Goal: Task Accomplishment & Management: Manage account settings

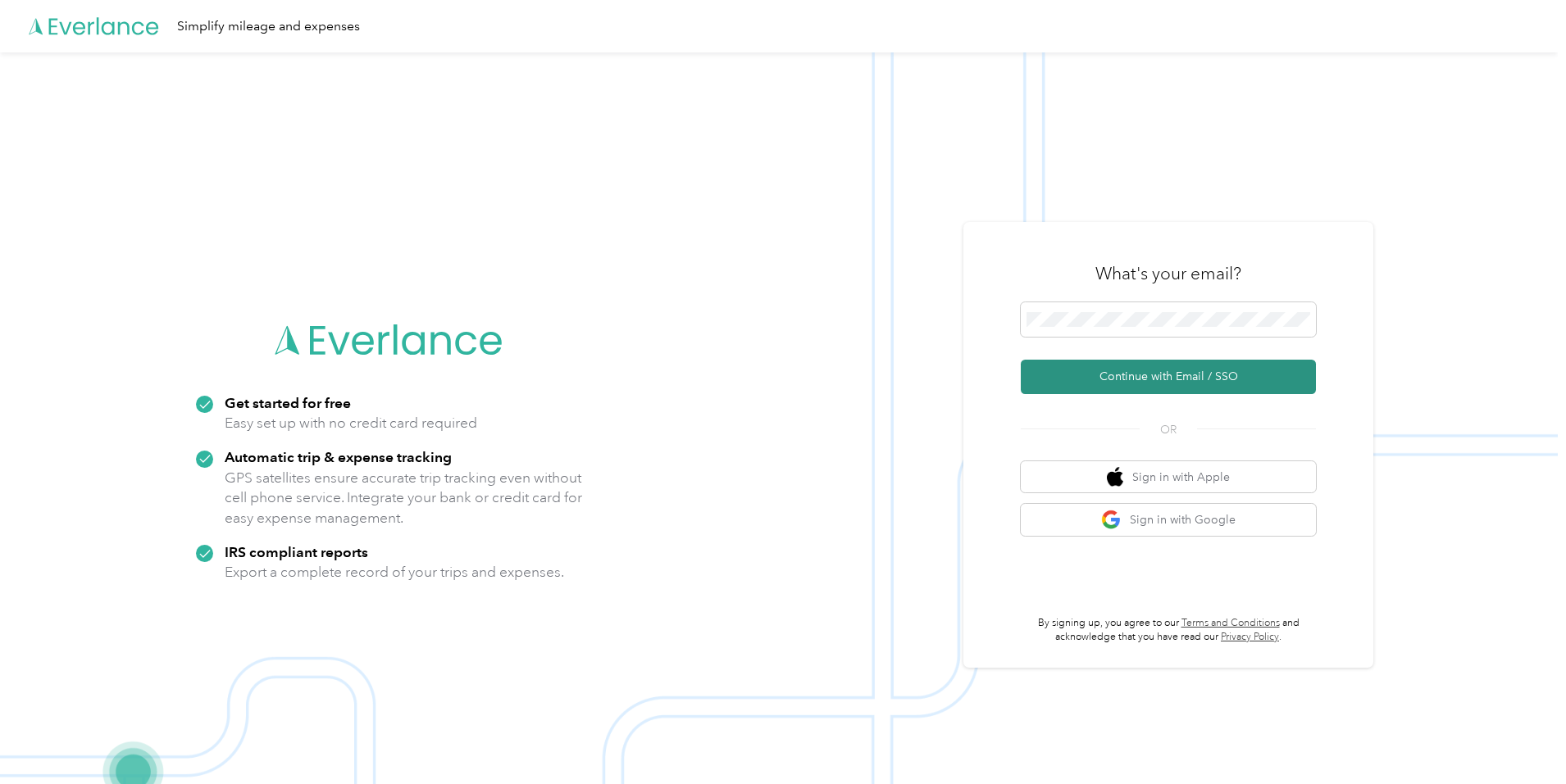
drag, startPoint x: 1093, startPoint y: 328, endPoint x: 1125, endPoint y: 368, distance: 51.2
click at [1125, 368] on button "Continue with Email / SSO" at bounding box center [1168, 377] width 295 height 34
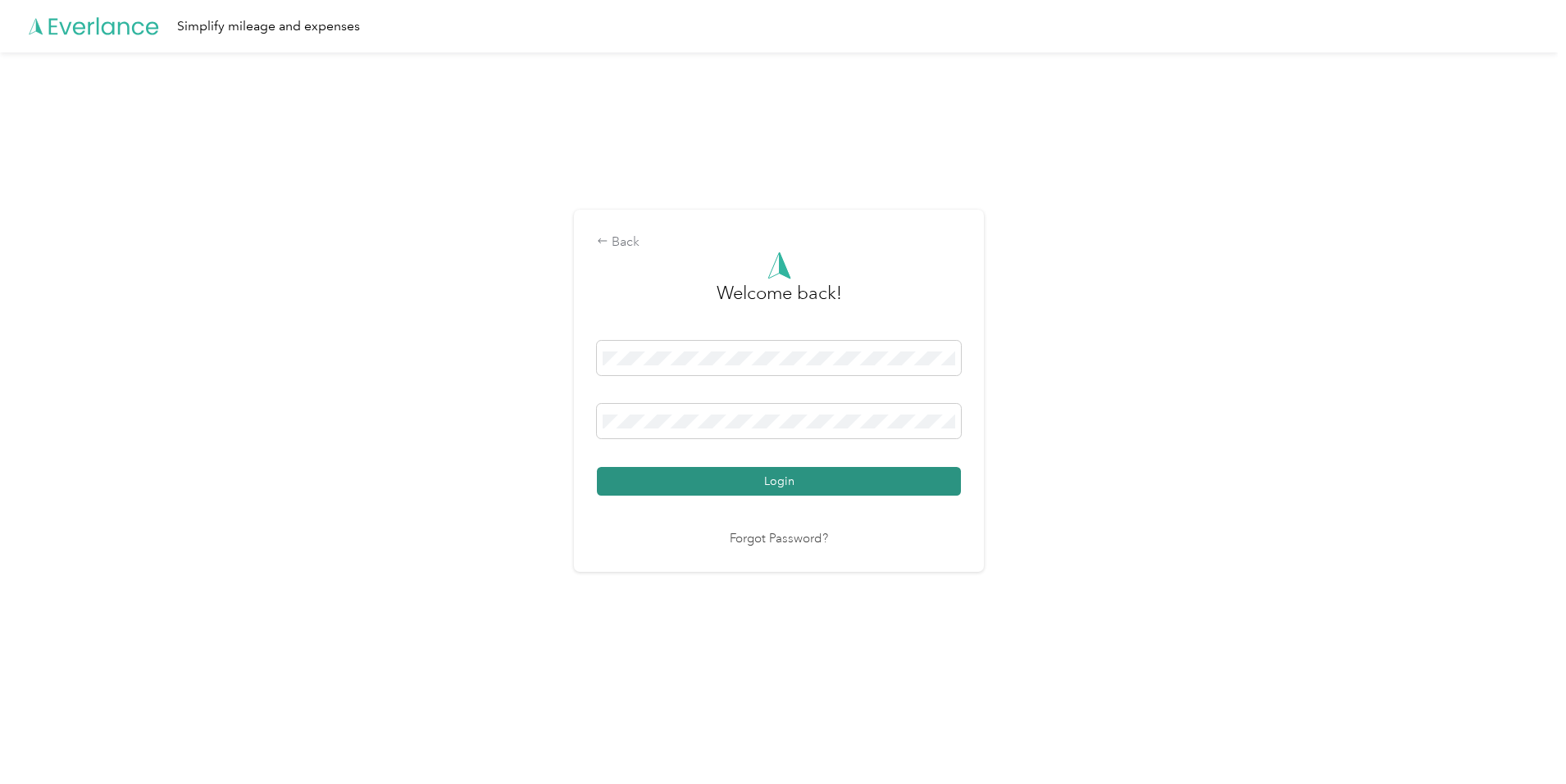
click at [880, 481] on button "Login" at bounding box center [778, 481] width 364 height 28
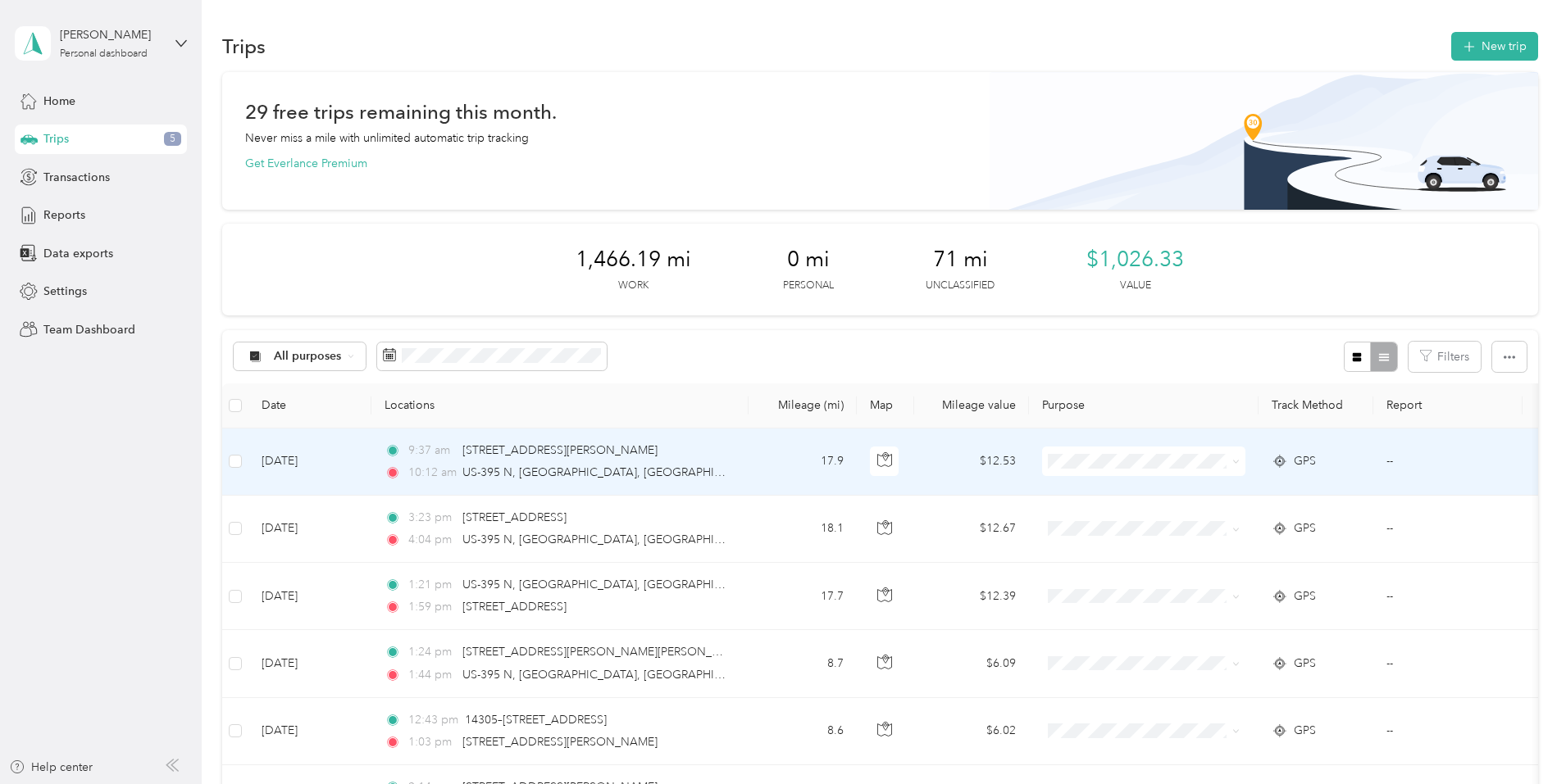
scroll to position [82, 0]
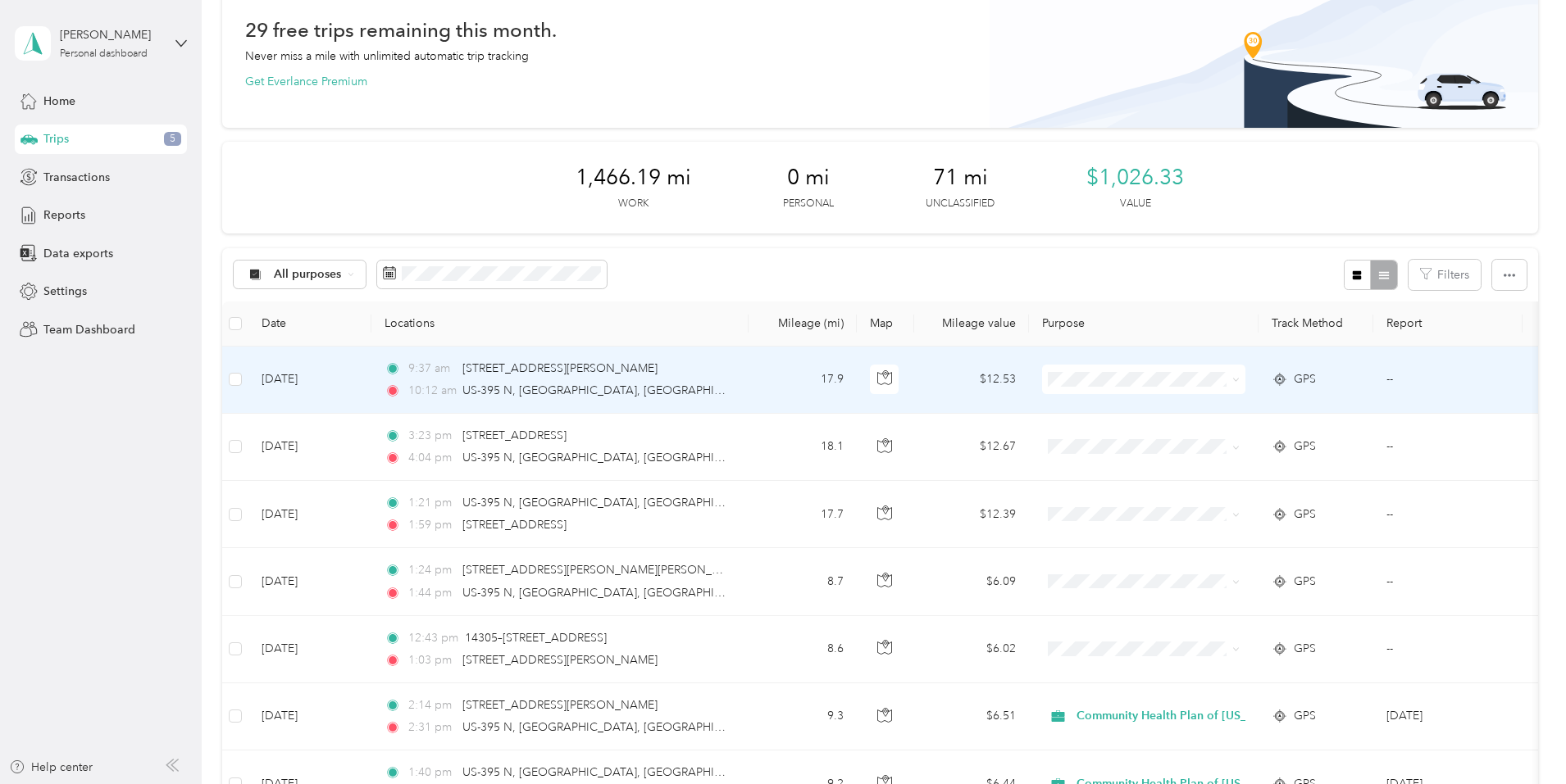
click at [1240, 377] on icon at bounding box center [1235, 380] width 8 height 8
click at [1290, 407] on span "Community Health Plan of [US_STATE]" at bounding box center [1296, 410] width 208 height 18
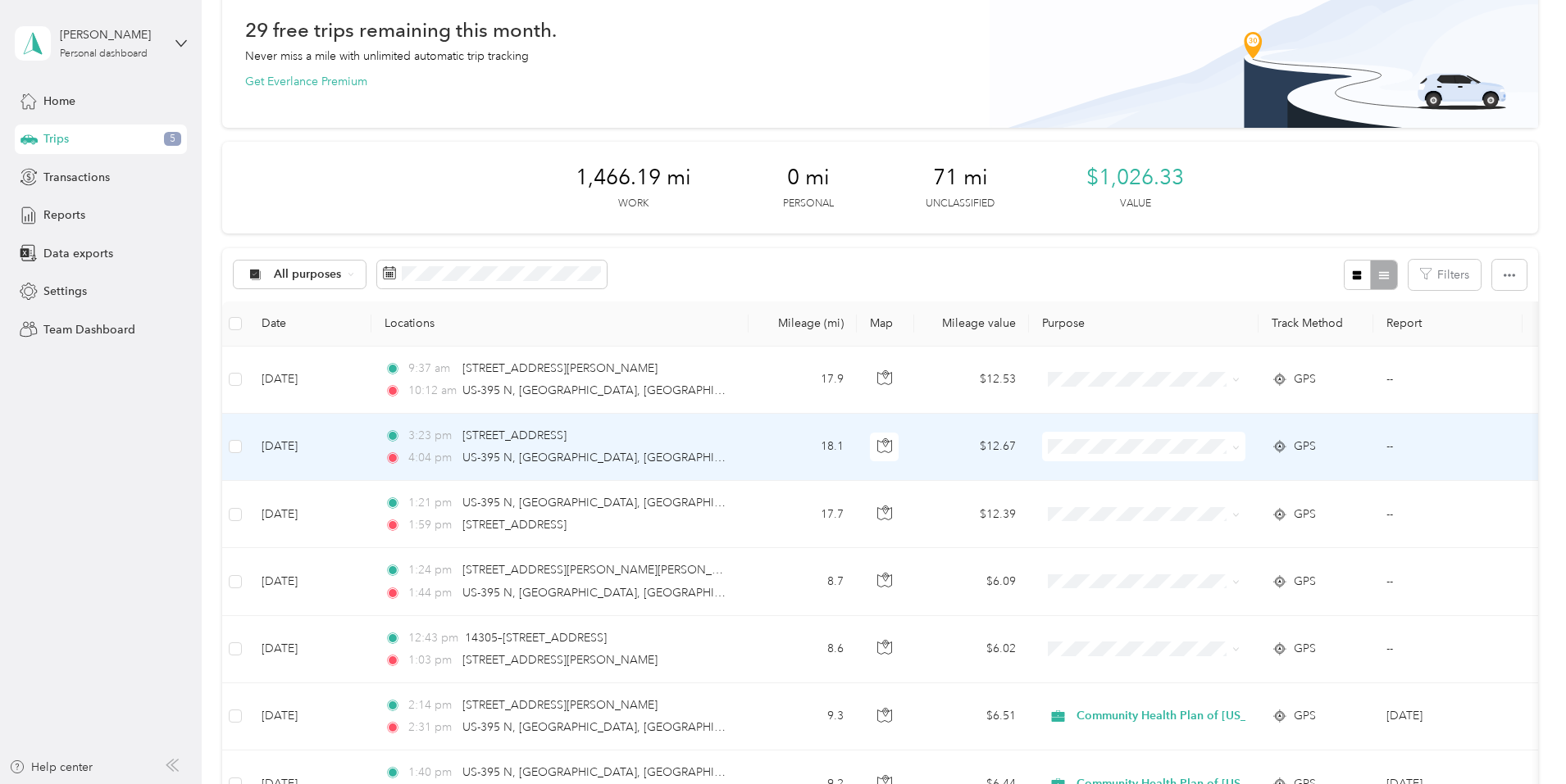
click at [1240, 451] on icon at bounding box center [1235, 448] width 8 height 8
drag, startPoint x: 1255, startPoint y: 481, endPoint x: 1272, endPoint y: 480, distance: 17.0
click at [1259, 480] on span "Community Health Plan of [US_STATE]" at bounding box center [1296, 477] width 208 height 18
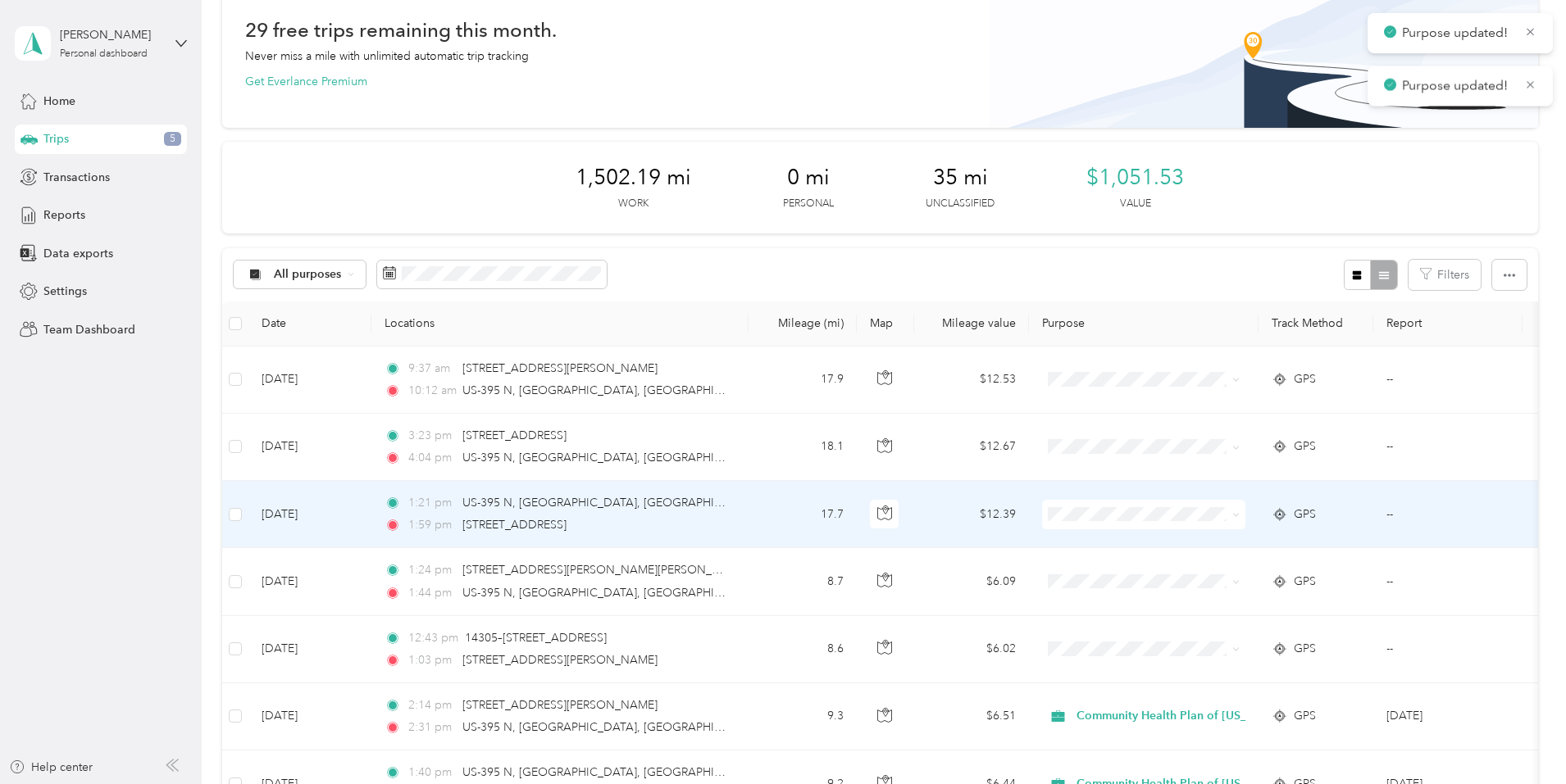
click at [1245, 515] on span at bounding box center [1143, 514] width 203 height 29
click at [1240, 522] on span at bounding box center [1233, 515] width 13 height 18
click at [1240, 515] on icon at bounding box center [1235, 515] width 8 height 8
click at [1291, 541] on span "Community Health Plan of [US_STATE]" at bounding box center [1296, 545] width 208 height 18
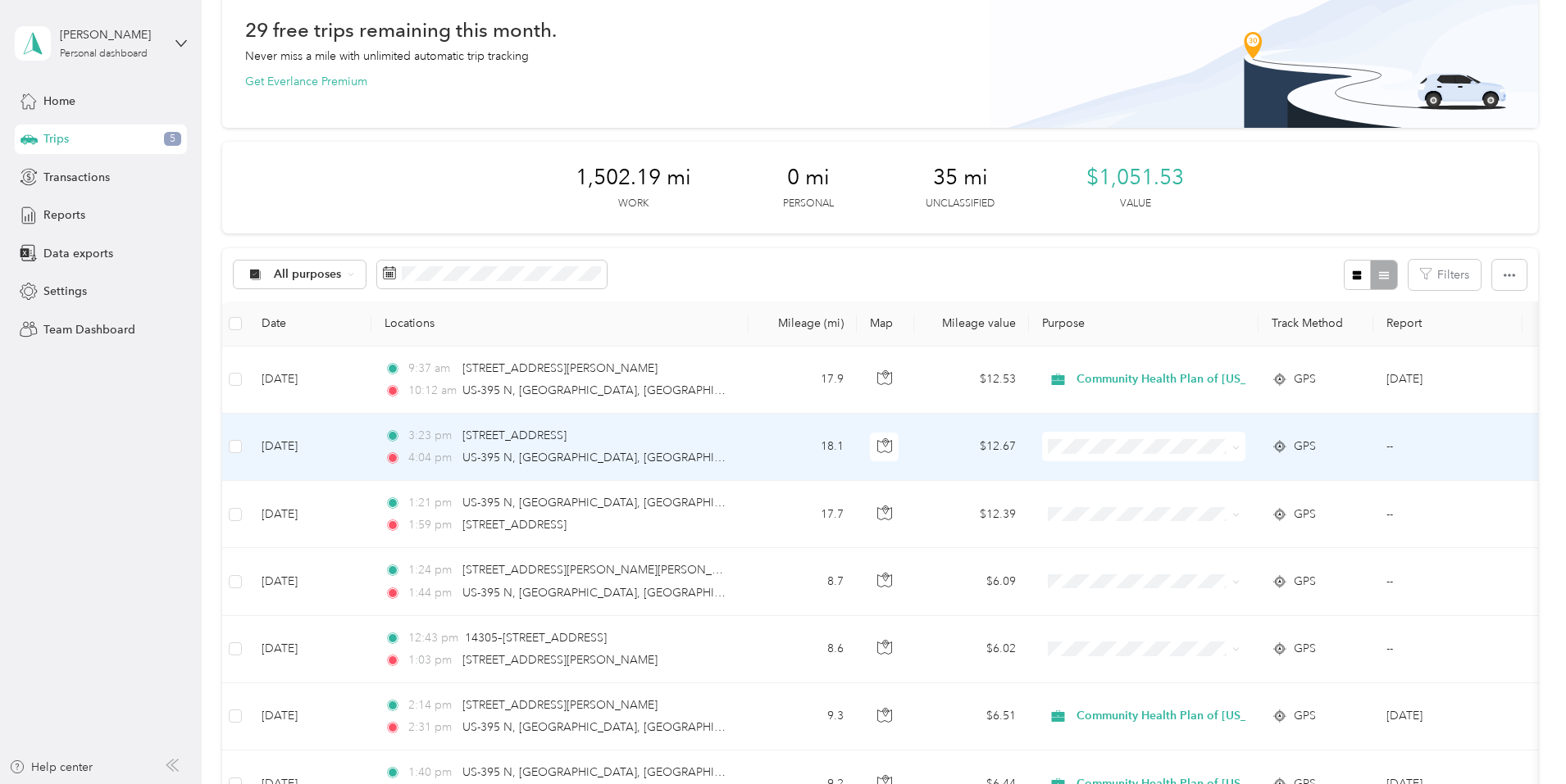
click at [1240, 451] on icon at bounding box center [1235, 448] width 8 height 8
click at [1343, 476] on span "Community Health Plan of [US_STATE]" at bounding box center [1296, 477] width 208 height 18
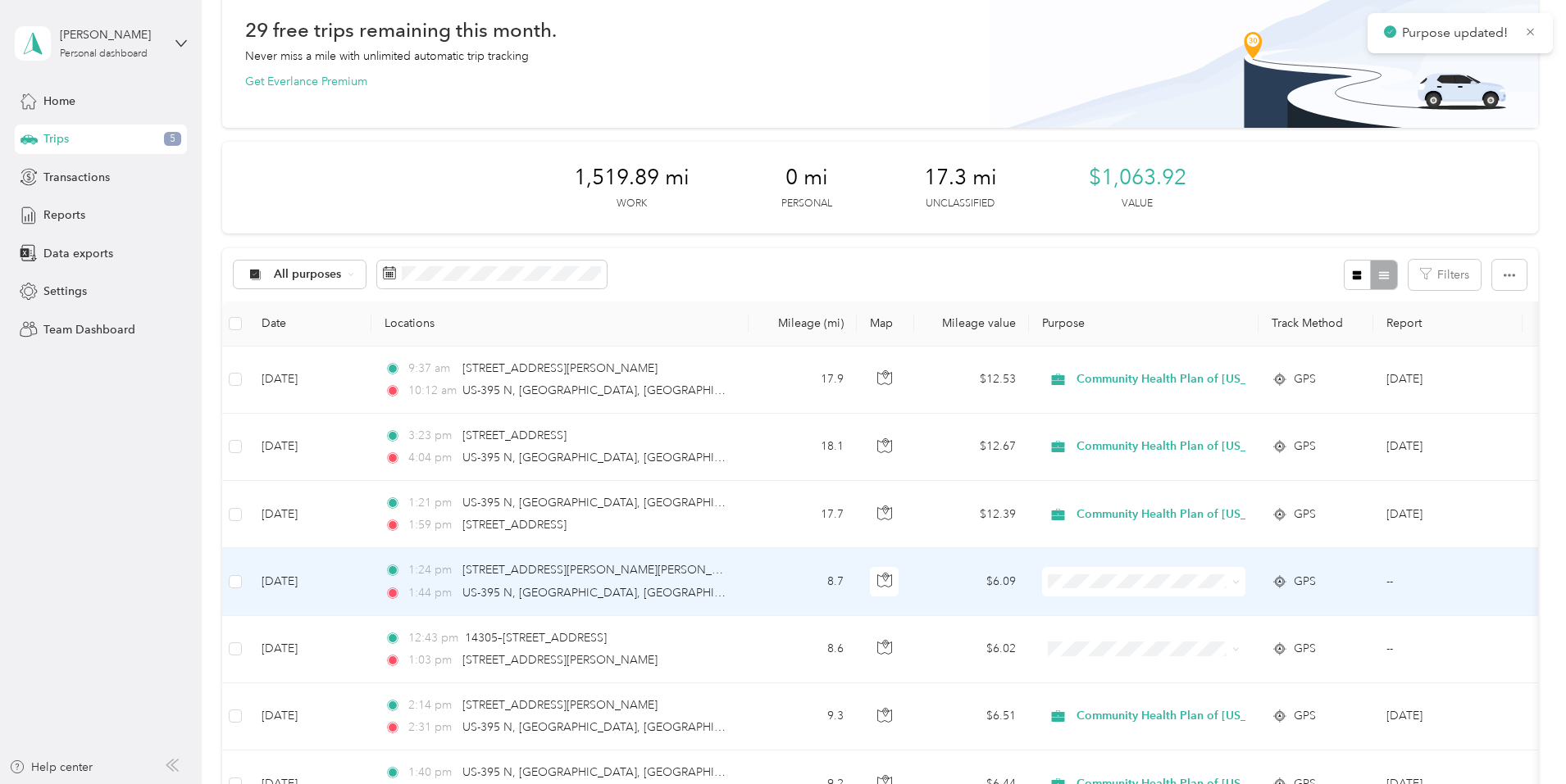
click at [1240, 586] on icon at bounding box center [1235, 582] width 8 height 8
click at [1247, 608] on span "Community Health Plan of [US_STATE]" at bounding box center [1296, 612] width 208 height 18
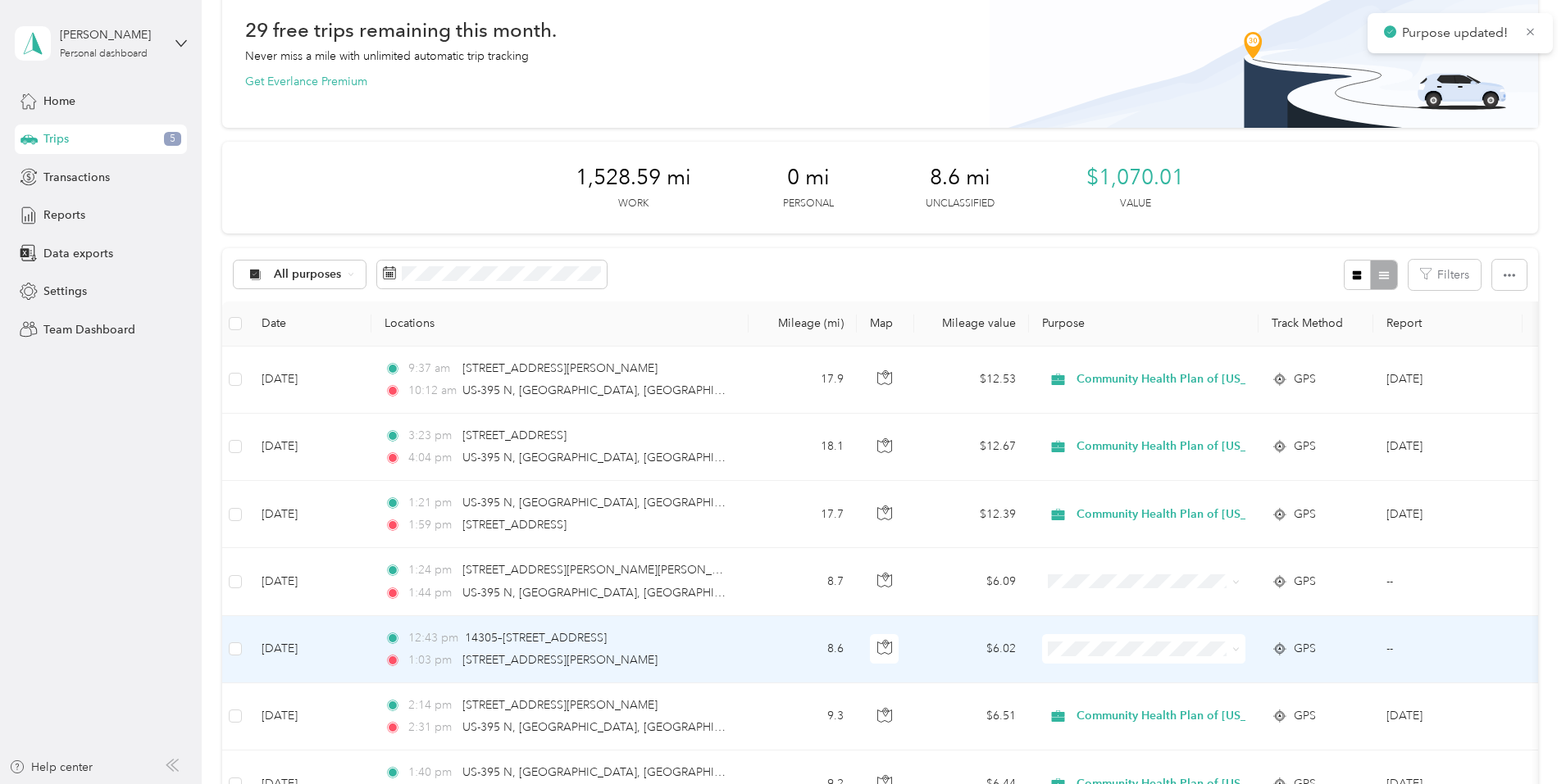
click at [1240, 650] on span at bounding box center [1233, 649] width 13 height 18
click at [1240, 653] on icon at bounding box center [1235, 649] width 8 height 8
drag, startPoint x: 1305, startPoint y: 674, endPoint x: 1286, endPoint y: 662, distance: 22.5
click at [1303, 674] on span "Community Health Plan of [US_STATE]" at bounding box center [1296, 679] width 208 height 18
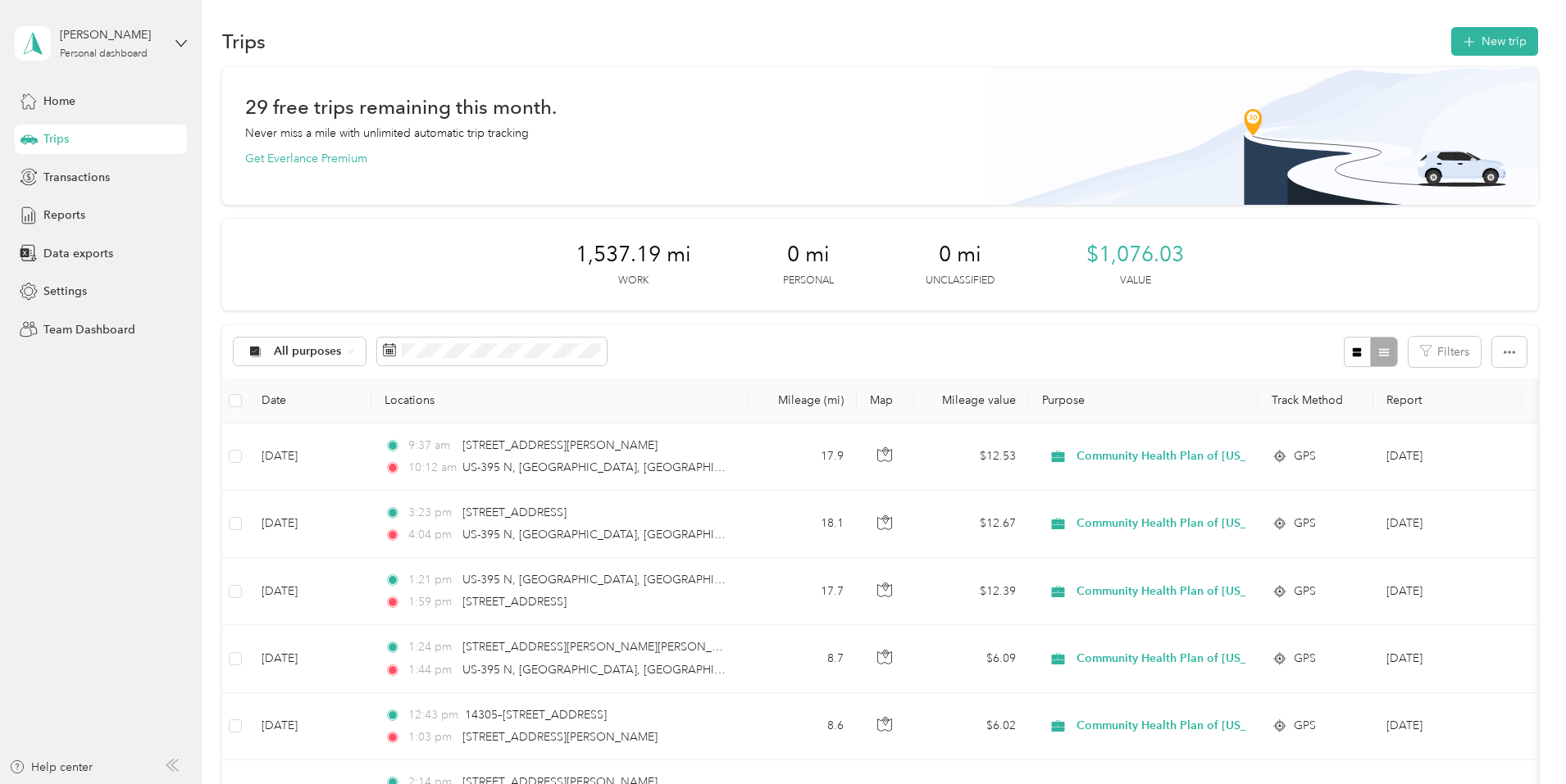
scroll to position [0, 0]
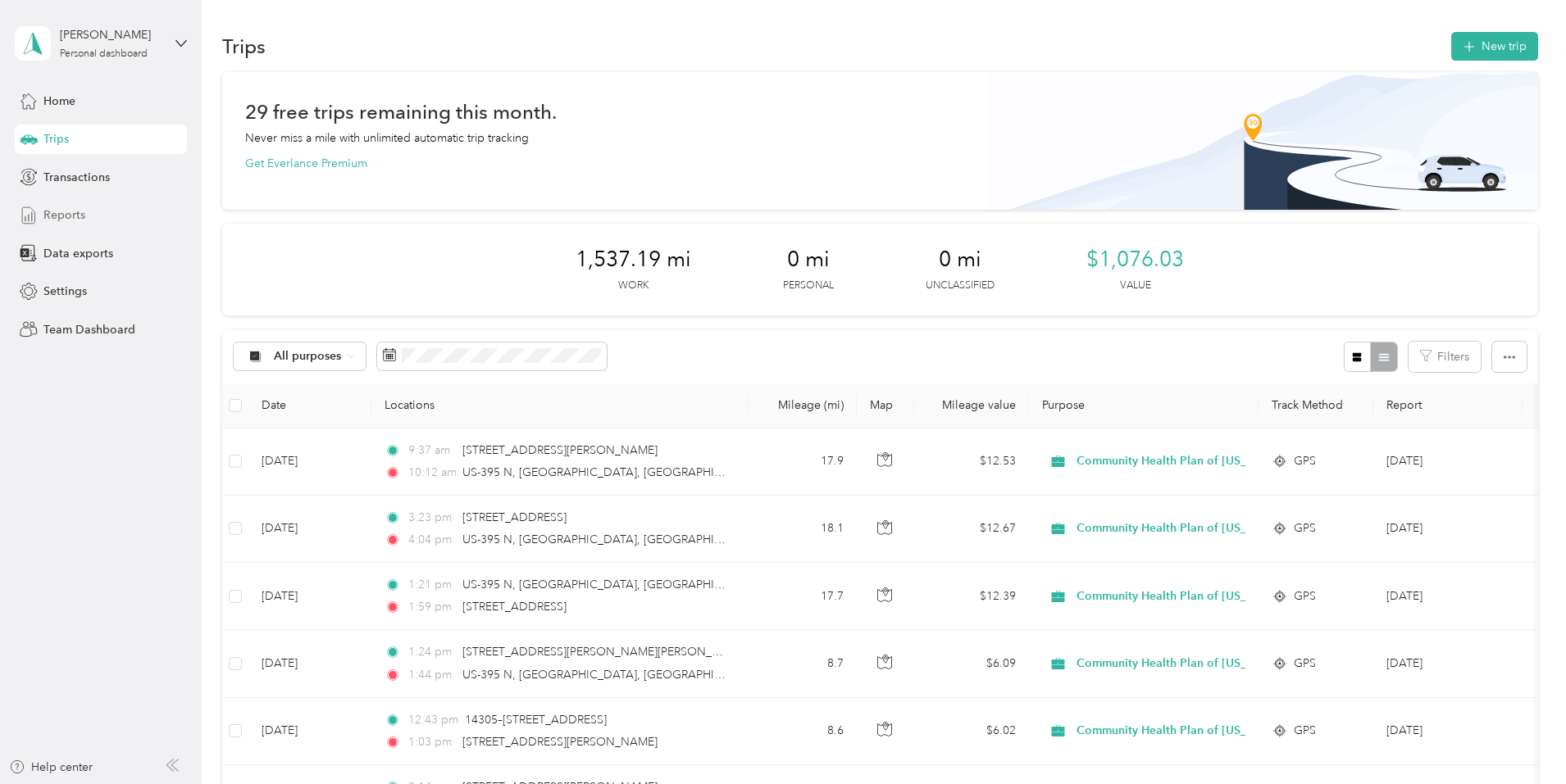
click at [49, 218] on span "Reports" at bounding box center [64, 215] width 42 height 18
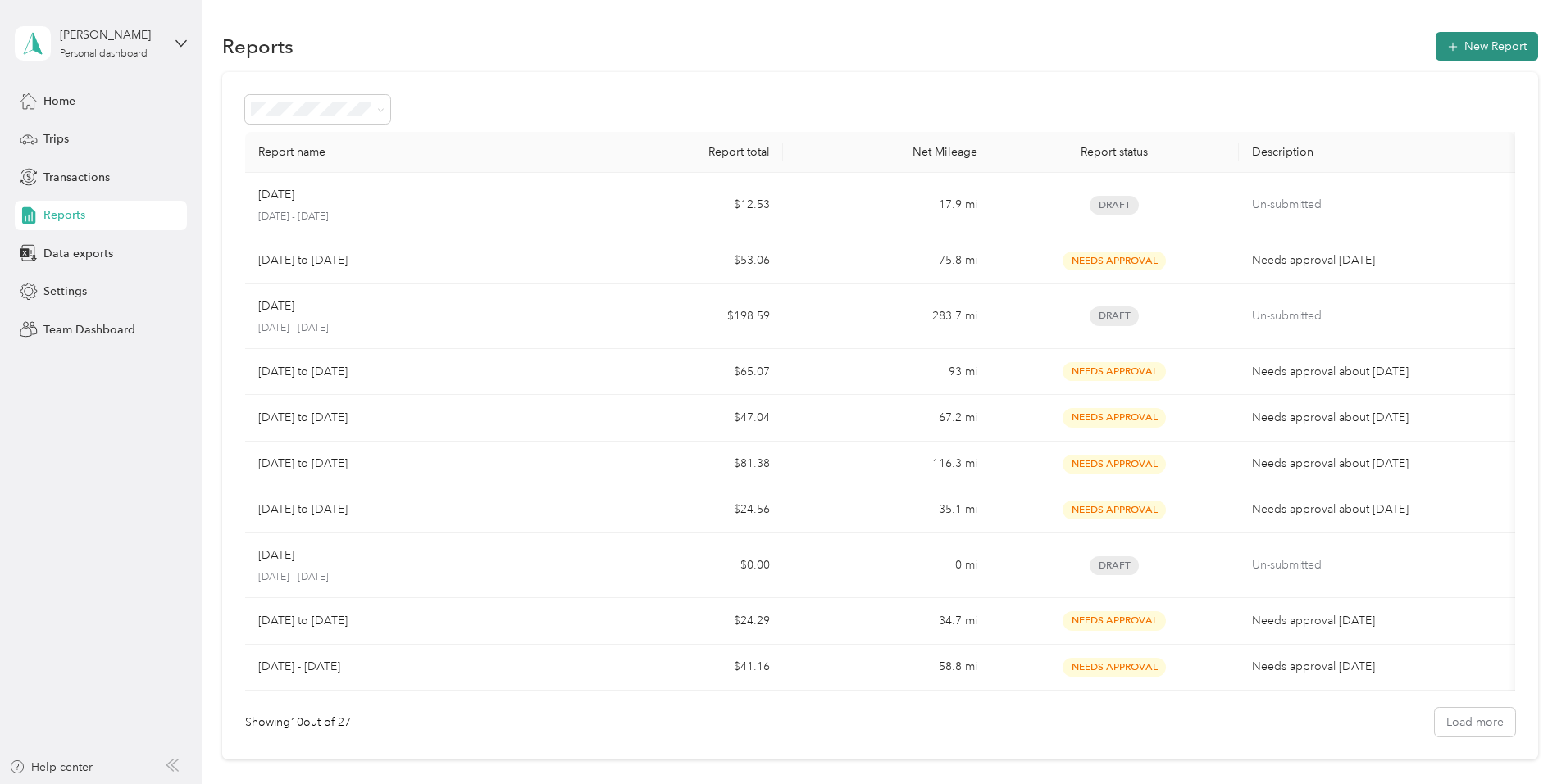
click at [1435, 49] on button "New Report" at bounding box center [1486, 46] width 102 height 28
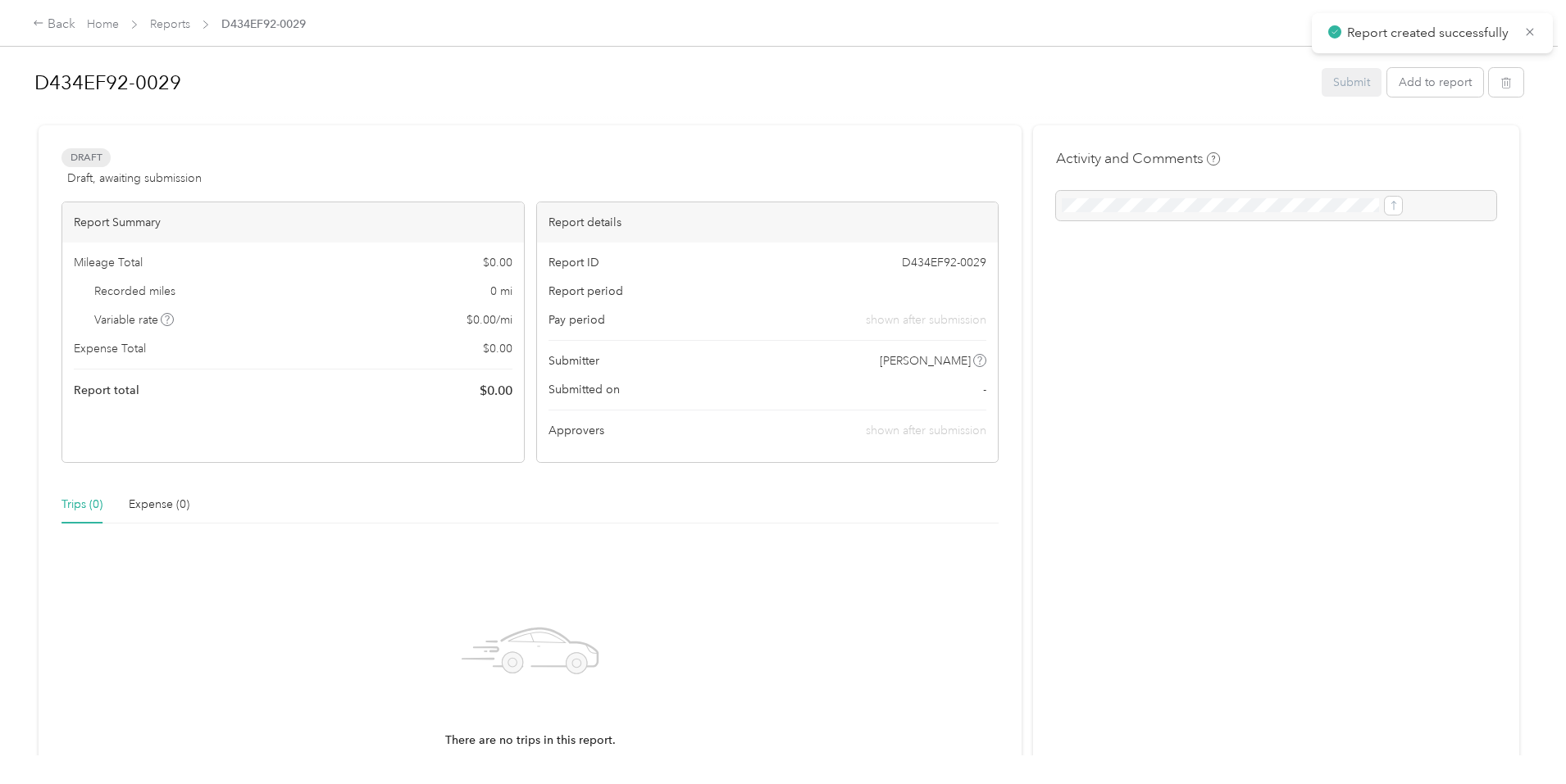
click at [110, 167] on span "Draft" at bounding box center [85, 157] width 49 height 19
click at [233, 92] on h1 "D434EF92-0029" at bounding box center [672, 82] width 1276 height 39
click at [372, 127] on div "[DATE] to [DATE] Submit Add to report Draft Draft, awaiting submission View act…" at bounding box center [778, 465] width 1492 height 815
click at [1387, 85] on button "Add to report" at bounding box center [1435, 82] width 96 height 28
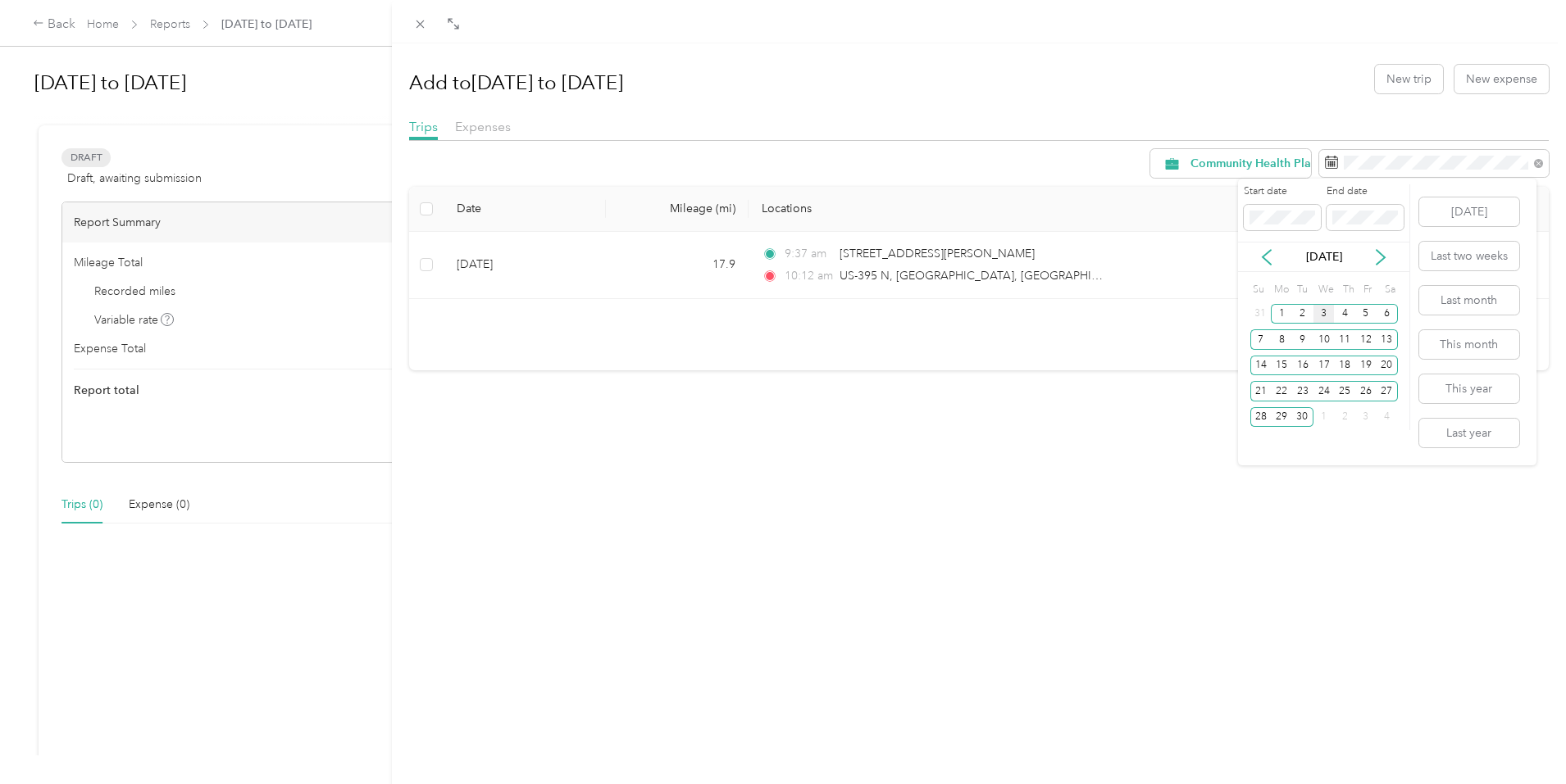
click at [1480, 284] on div "[DATE] Last two weeks Last month This month This year Last year" at bounding box center [1466, 322] width 103 height 287
click at [1475, 289] on button "Last month" at bounding box center [1468, 300] width 100 height 28
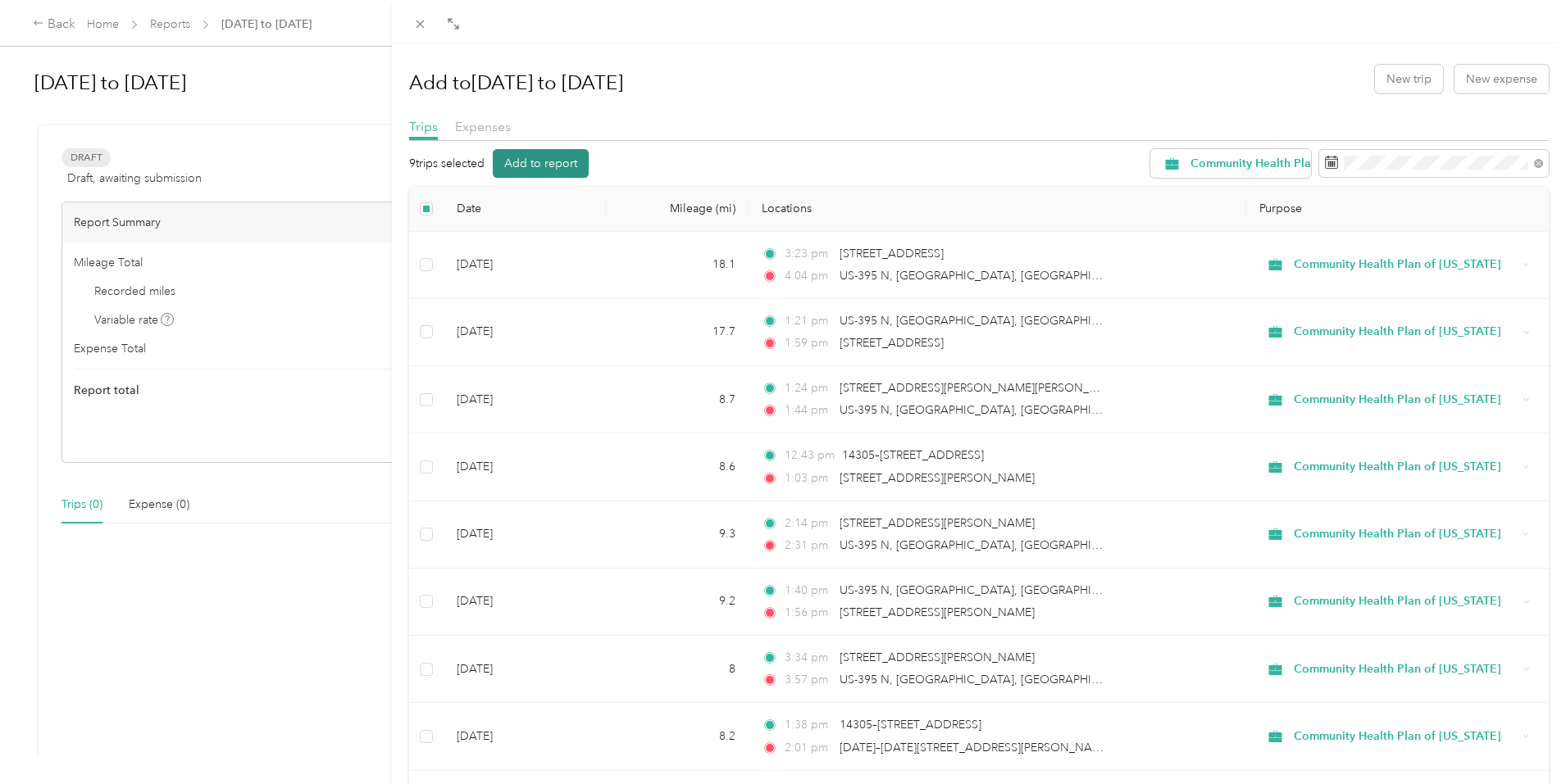
click at [575, 165] on button "Add to report" at bounding box center [541, 163] width 96 height 28
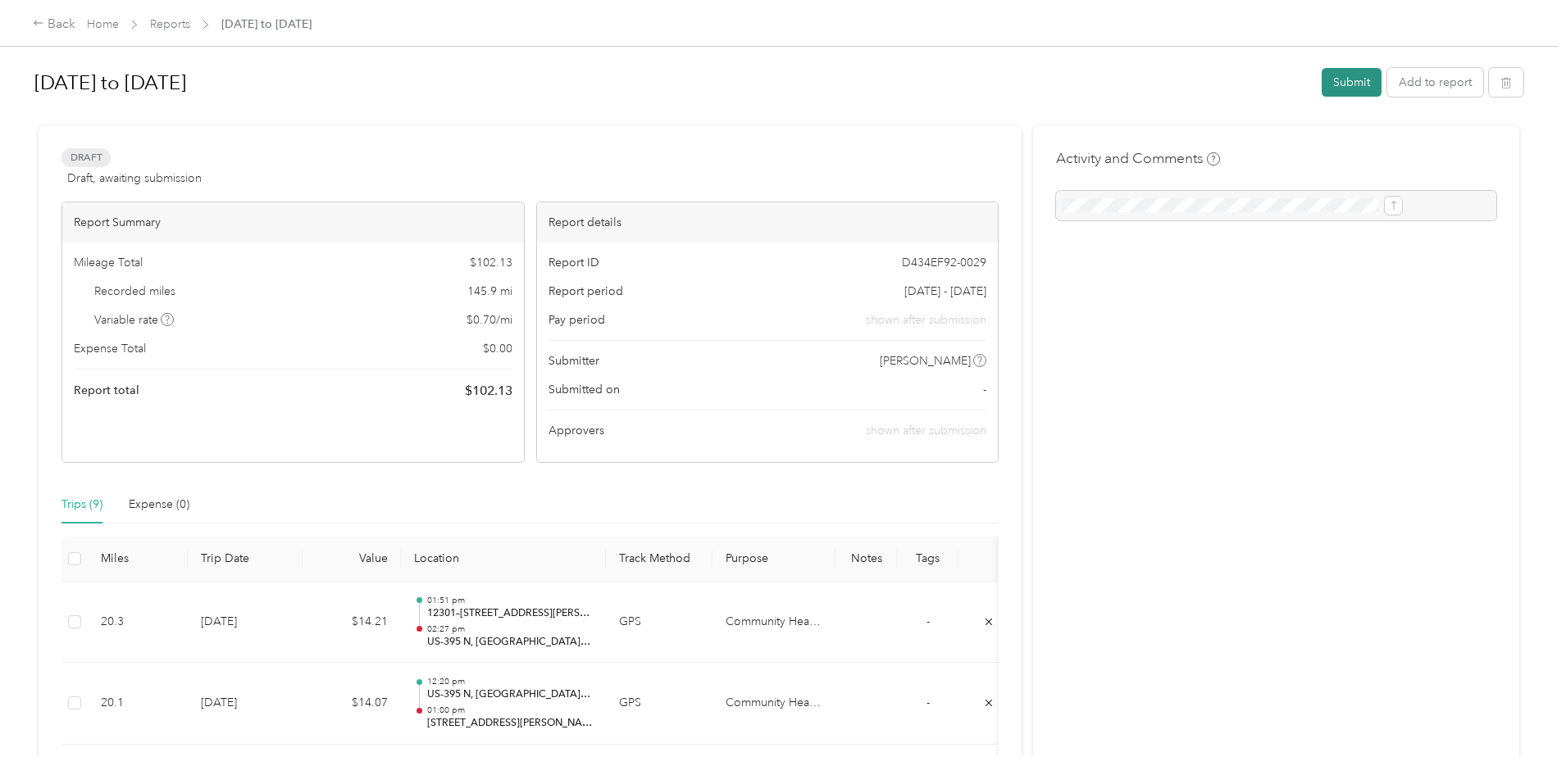
click at [1322, 84] on button "Submit" at bounding box center [1351, 82] width 59 height 28
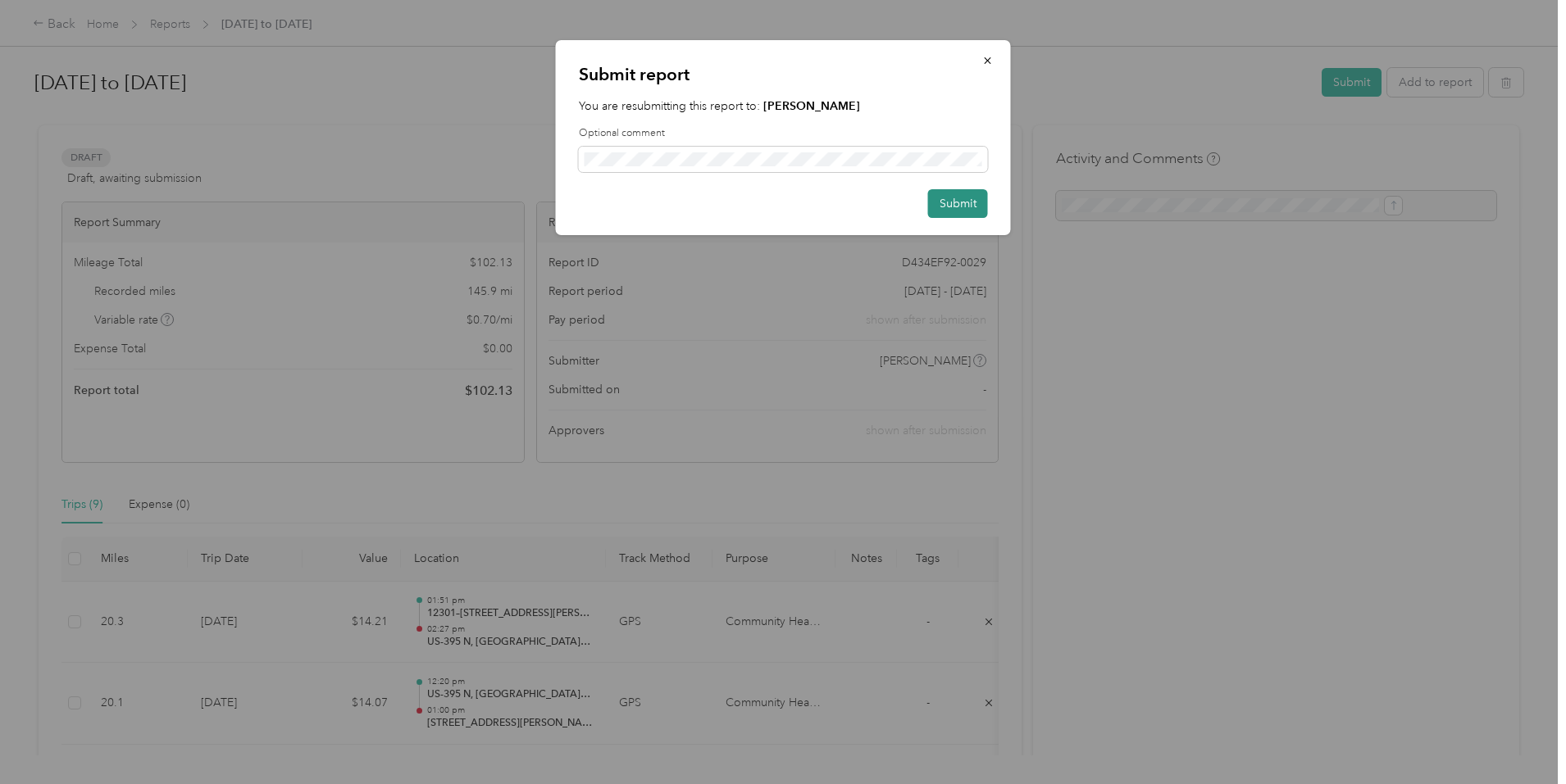
click at [972, 197] on button "Submit" at bounding box center [958, 203] width 59 height 28
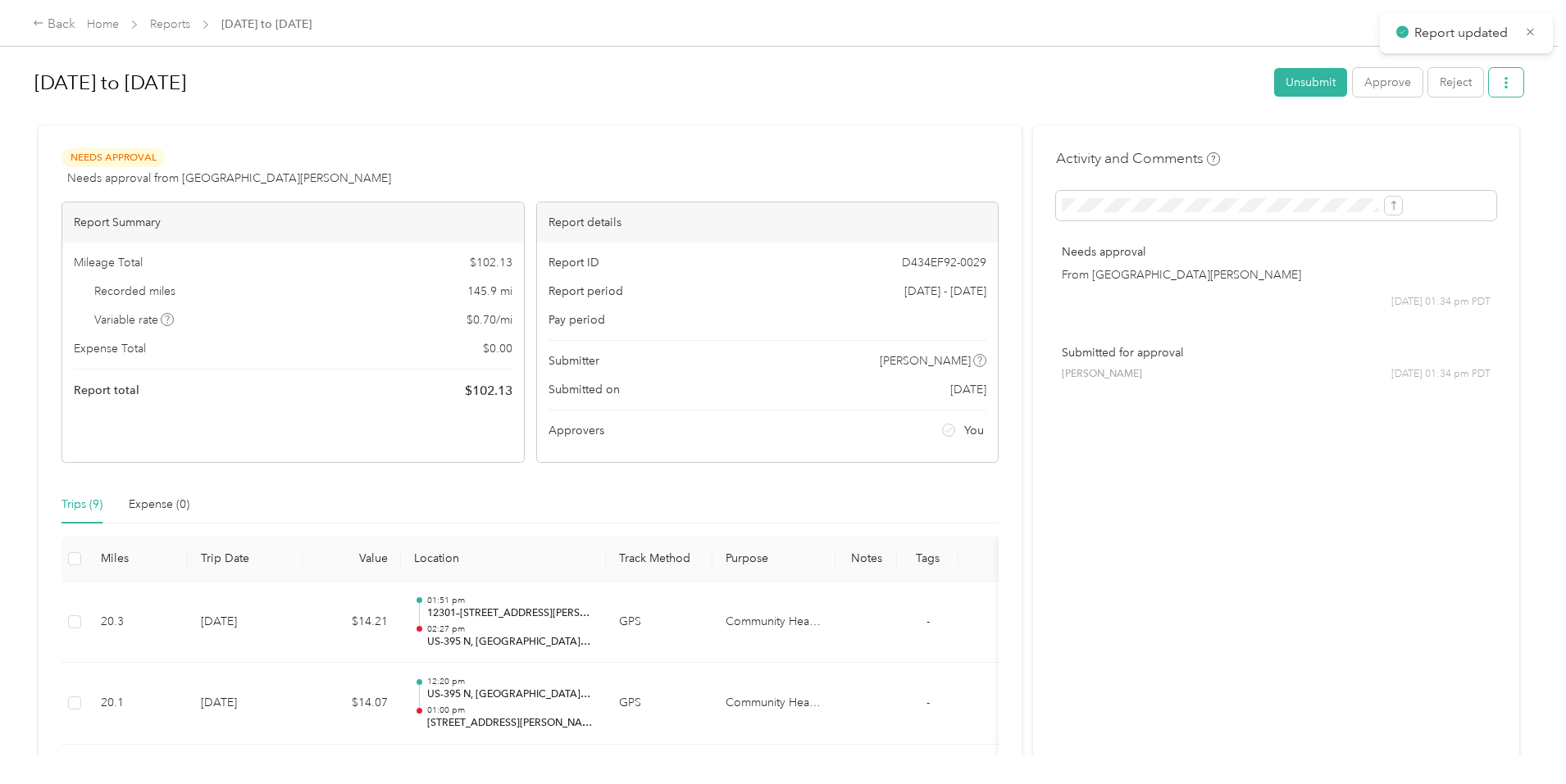
click at [1489, 84] on button "button" at bounding box center [1506, 82] width 34 height 28
click at [1321, 131] on li "Download" at bounding box center [1329, 143] width 121 height 28
click at [1292, 139] on icon at bounding box center [1286, 143] width 12 height 12
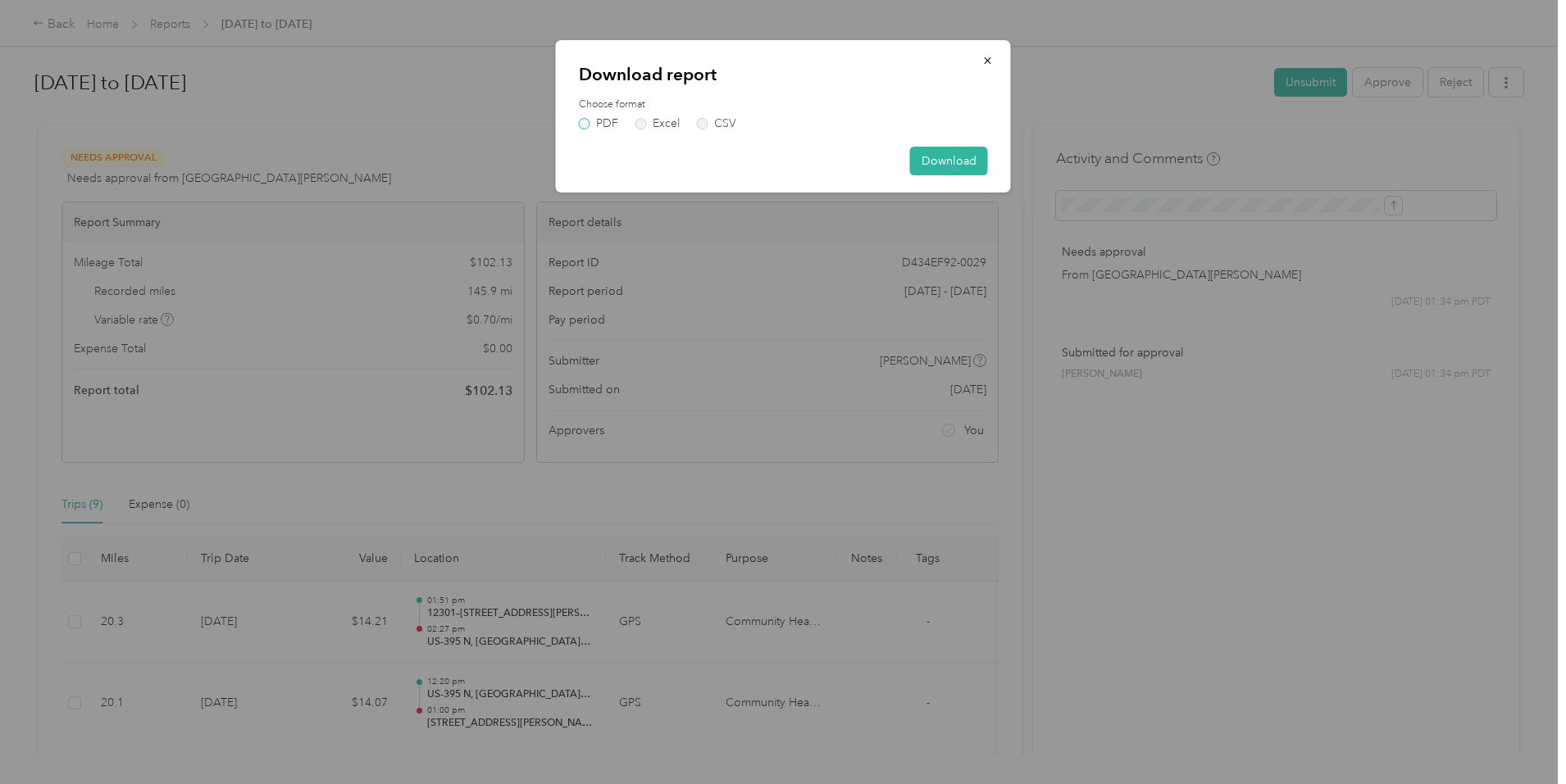
drag, startPoint x: 576, startPoint y: 124, endPoint x: 591, endPoint y: 126, distance: 15.1
click at [576, 125] on div "Download report Choose format PDF Excel CSV Download" at bounding box center [783, 116] width 455 height 152
click at [591, 126] on label "PDF" at bounding box center [598, 124] width 39 height 12
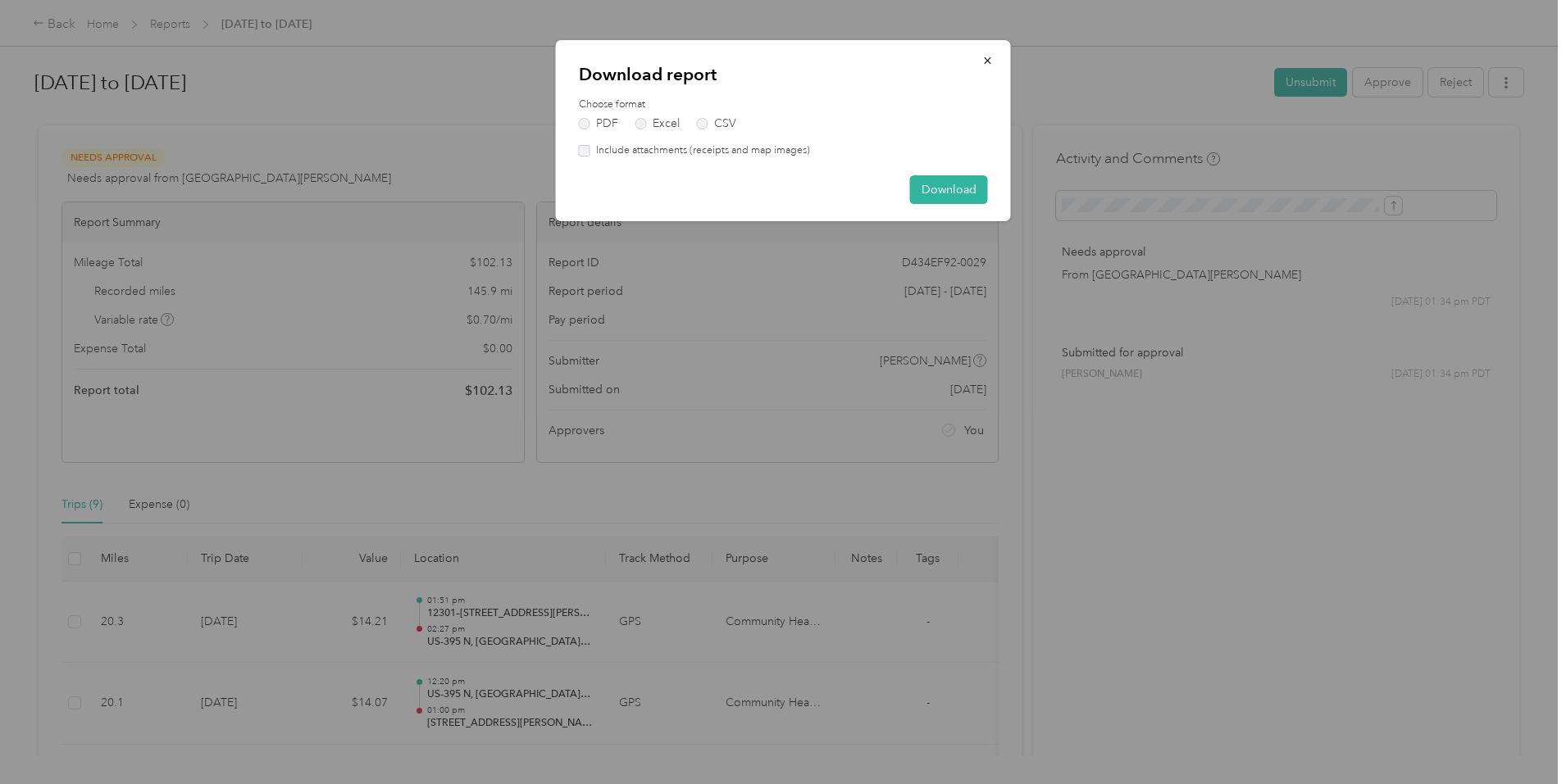
click at [600, 151] on label "Include attachments (receipts and map images)" at bounding box center [700, 151] width 219 height 15
click at [963, 187] on button "Download" at bounding box center [948, 190] width 78 height 28
